Goal: Navigation & Orientation: Find specific page/section

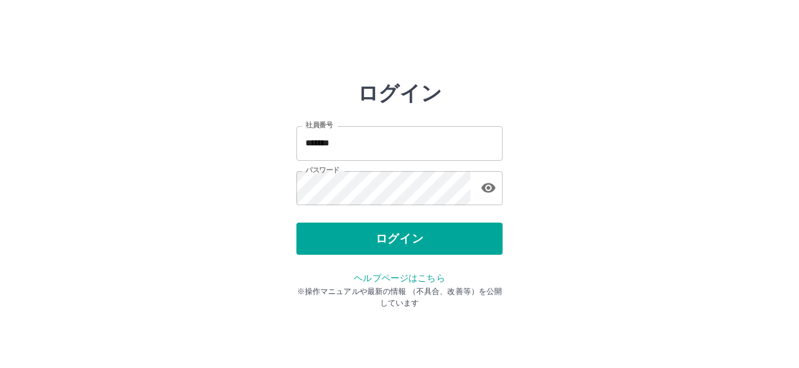
click at [466, 237] on div "ログイン" at bounding box center [399, 239] width 206 height 32
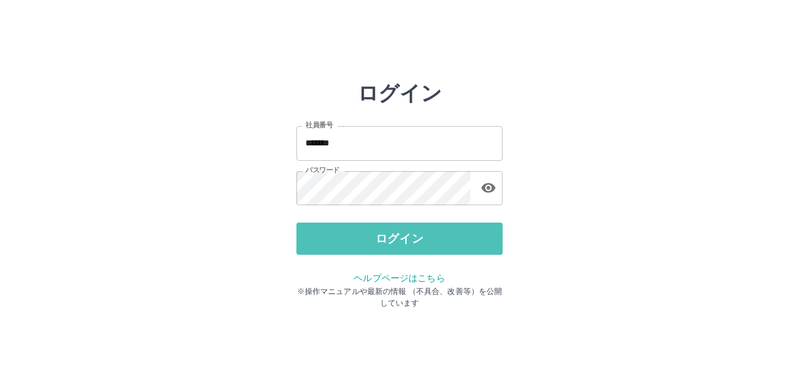
click at [466, 237] on button "ログイン" at bounding box center [399, 239] width 206 height 32
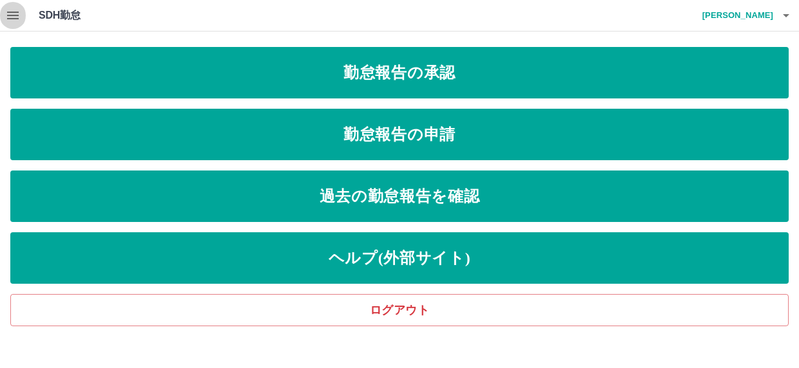
click at [13, 12] on icon "button" at bounding box center [13, 16] width 12 height 8
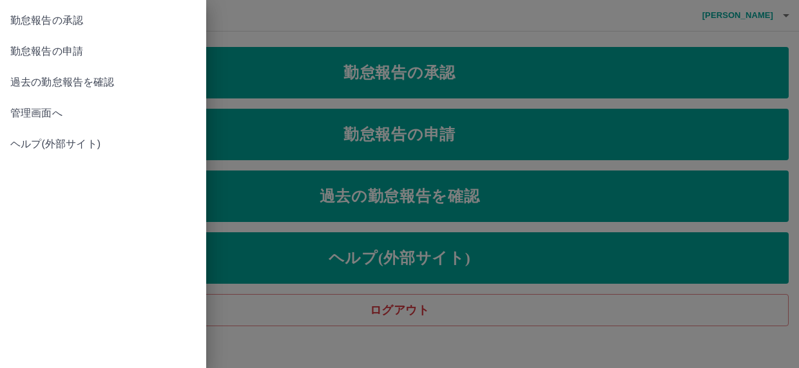
click at [45, 111] on span "管理画面へ" at bounding box center [102, 113] width 185 height 15
